Goal: Find contact information: Find contact information

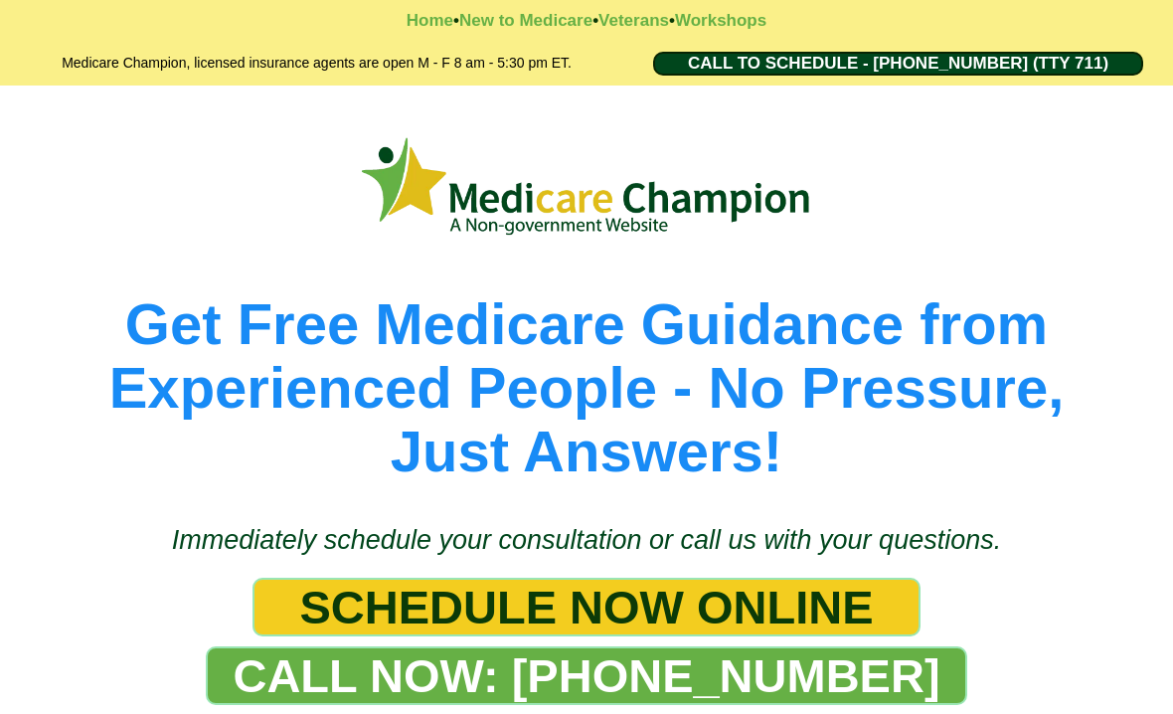
click at [34, 701] on div "CALL NOW: [PHONE_NUMBER]" at bounding box center [586, 675] width 1153 height 59
click at [11, 701] on div "CALL NOW: [PHONE_NUMBER]" at bounding box center [586, 675] width 1153 height 59
click at [16, 701] on div "CALL NOW: [PHONE_NUMBER]" at bounding box center [586, 675] width 1153 height 59
click at [12, 701] on div "CALL NOW: [PHONE_NUMBER]" at bounding box center [586, 675] width 1153 height 59
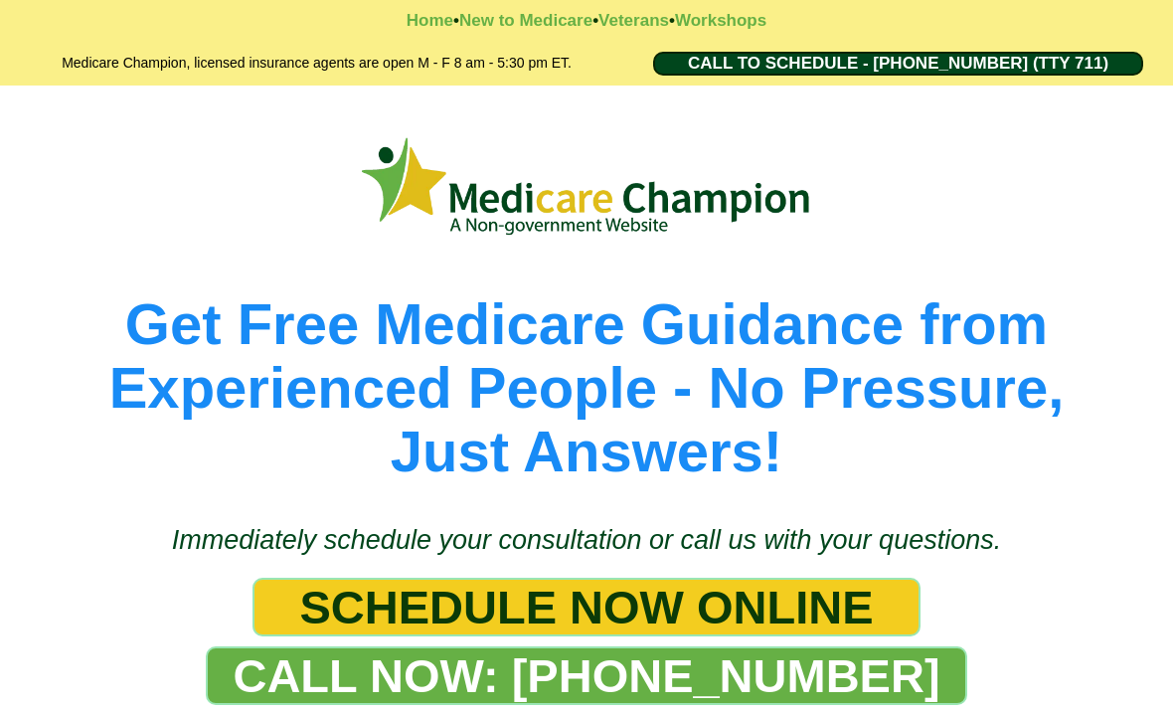
click at [58, 701] on div "CALL NOW: [PHONE_NUMBER]" at bounding box center [586, 675] width 1153 height 59
click at [56, 701] on div "CALL NOW: [PHONE_NUMBER]" at bounding box center [586, 675] width 1153 height 59
click at [11, 701] on div "CALL NOW: [PHONE_NUMBER]" at bounding box center [586, 675] width 1153 height 59
click at [56, 701] on div "CALL NOW: [PHONE_NUMBER]" at bounding box center [586, 675] width 1153 height 59
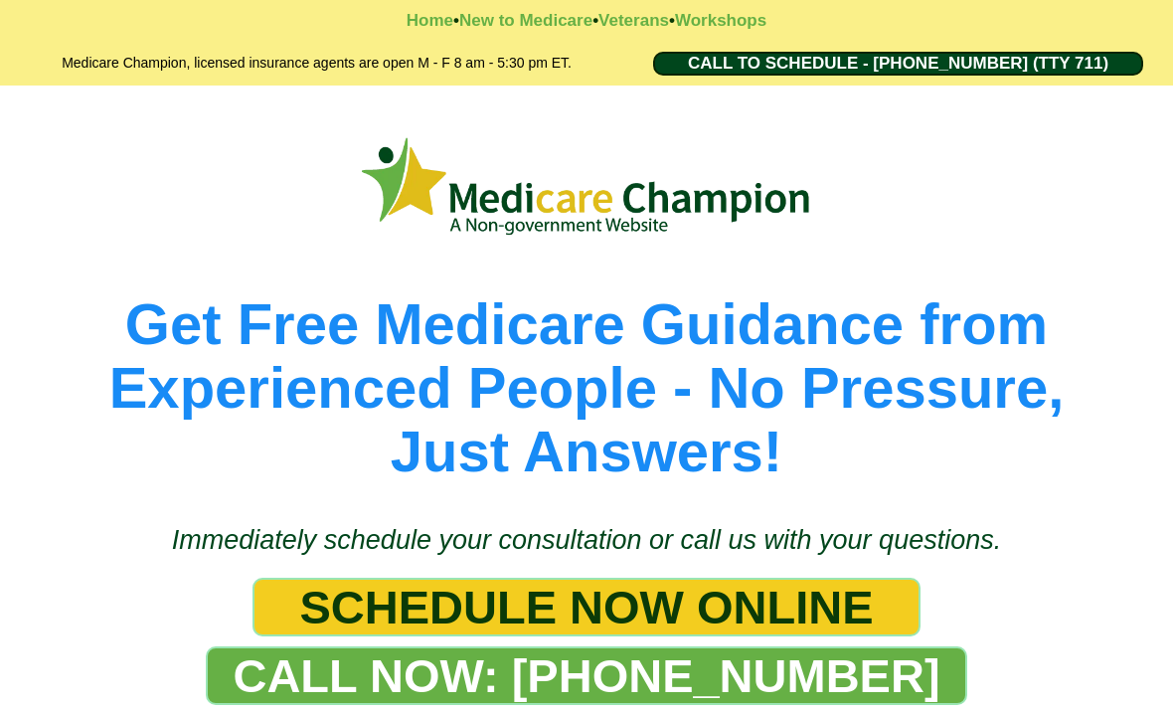
click at [13, 701] on div "CALL NOW: [PHONE_NUMBER]" at bounding box center [586, 675] width 1153 height 59
click at [11, 701] on div "CALL NOW: [PHONE_NUMBER]" at bounding box center [586, 675] width 1153 height 59
click at [21, 701] on div "CALL NOW: [PHONE_NUMBER]" at bounding box center [586, 675] width 1153 height 59
click at [56, 701] on div "CALL NOW: [PHONE_NUMBER]" at bounding box center [586, 675] width 1153 height 59
